Goal: Task Accomplishment & Management: Manage account settings

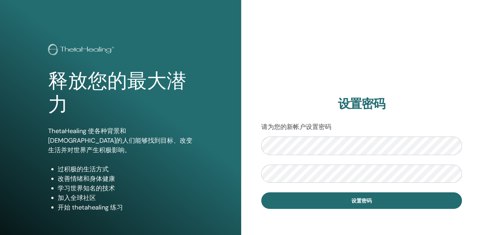
click at [264, 189] on form "设置密码" at bounding box center [361, 173] width 201 height 72
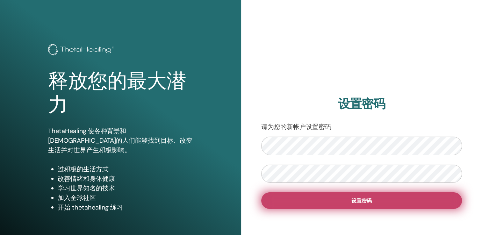
click at [294, 200] on button "设置密码" at bounding box center [361, 200] width 201 height 17
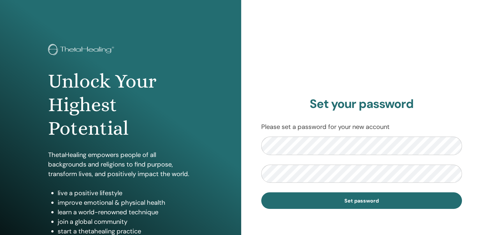
drag, startPoint x: 257, startPoint y: 184, endPoint x: 269, endPoint y: 194, distance: 16.1
click at [257, 184] on div "Set your password Please set a password for your new account Set password" at bounding box center [361, 153] width 241 height 306
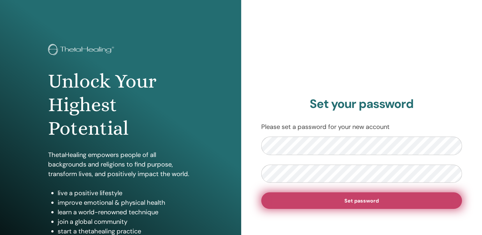
click at [271, 197] on button "Set password" at bounding box center [361, 200] width 201 height 17
click at [305, 203] on button "Set password" at bounding box center [361, 200] width 201 height 17
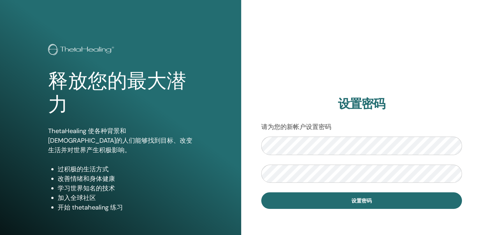
drag, startPoint x: 424, startPoint y: 161, endPoint x: 410, endPoint y: 159, distance: 13.3
click at [424, 161] on form "设置密码" at bounding box center [361, 173] width 201 height 72
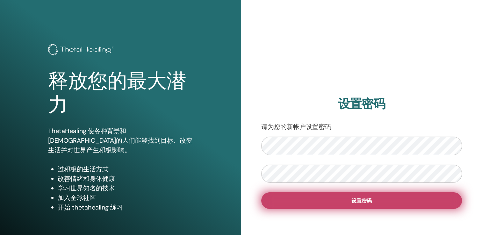
click at [405, 207] on button "设置密码" at bounding box center [361, 200] width 201 height 17
click at [376, 198] on button "设置密码" at bounding box center [361, 200] width 201 height 17
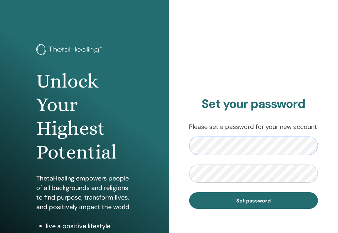
click at [7, 140] on div "Unlock Your Highest Potential ThetaHealing empowers people of all backgrounds a…" at bounding box center [169, 153] width 338 height 306
click at [151, 147] on div "Unlock Your Highest Potential ThetaHealing empowers people of all backgrounds a…" at bounding box center [169, 153] width 338 height 306
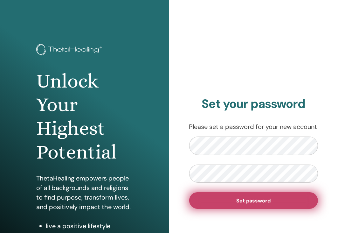
click at [239, 200] on button "Set password" at bounding box center [253, 200] width 129 height 17
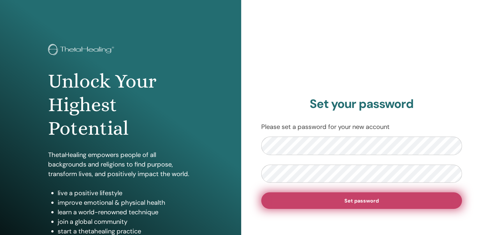
click at [401, 198] on button "Set password" at bounding box center [361, 200] width 201 height 17
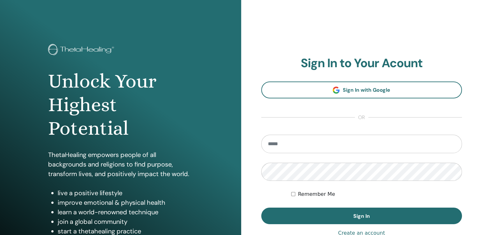
click at [279, 145] on input "email" at bounding box center [361, 144] width 201 height 18
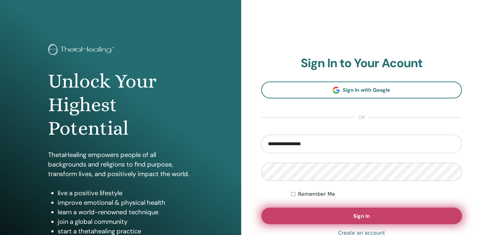
type input "**********"
click at [315, 211] on button "Sign In" at bounding box center [361, 216] width 201 height 17
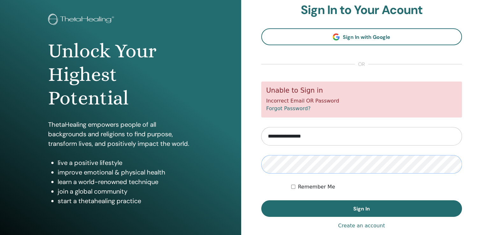
scroll to position [64, 0]
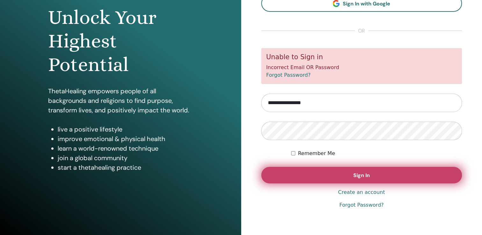
click at [323, 178] on button "Sign In" at bounding box center [361, 175] width 201 height 17
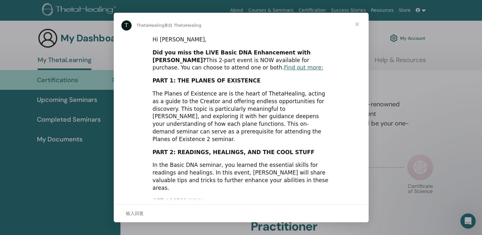
click at [358, 27] on span "关闭" at bounding box center [357, 24] width 23 height 23
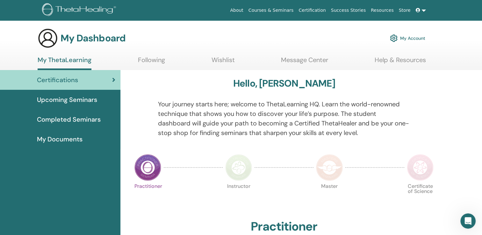
click at [91, 117] on span "Completed Seminars" at bounding box center [69, 120] width 64 height 10
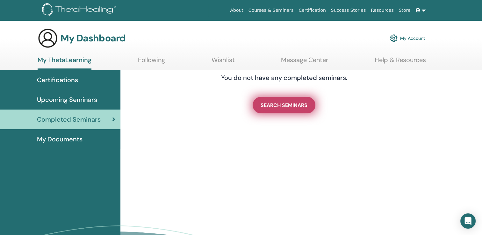
click at [281, 110] on link "SEARCH SEMINARS" at bounding box center [284, 105] width 63 height 17
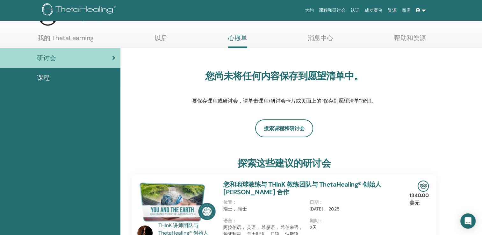
scroll to position [32, 0]
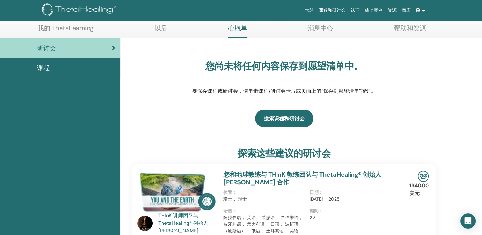
click at [308, 122] on link "搜索课程和研讨会" at bounding box center [284, 119] width 58 height 18
